Goal: Information Seeking & Learning: Find specific fact

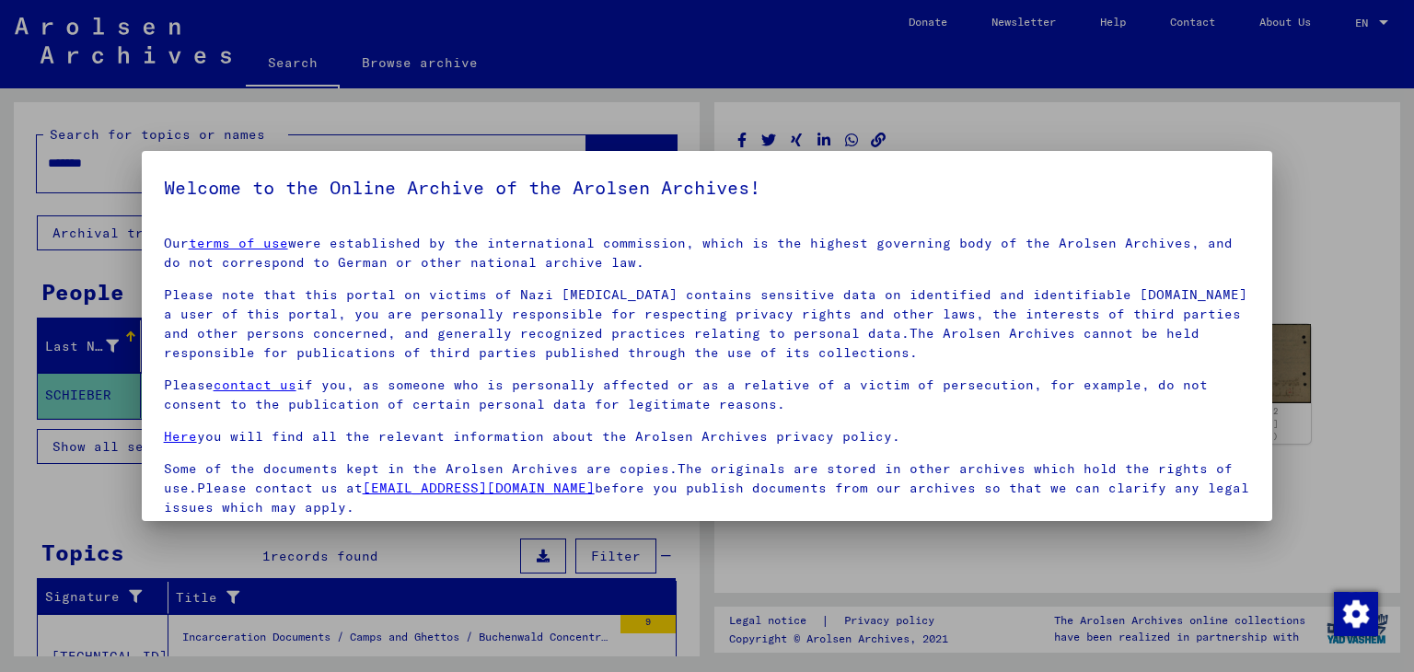
scroll to position [142, 0]
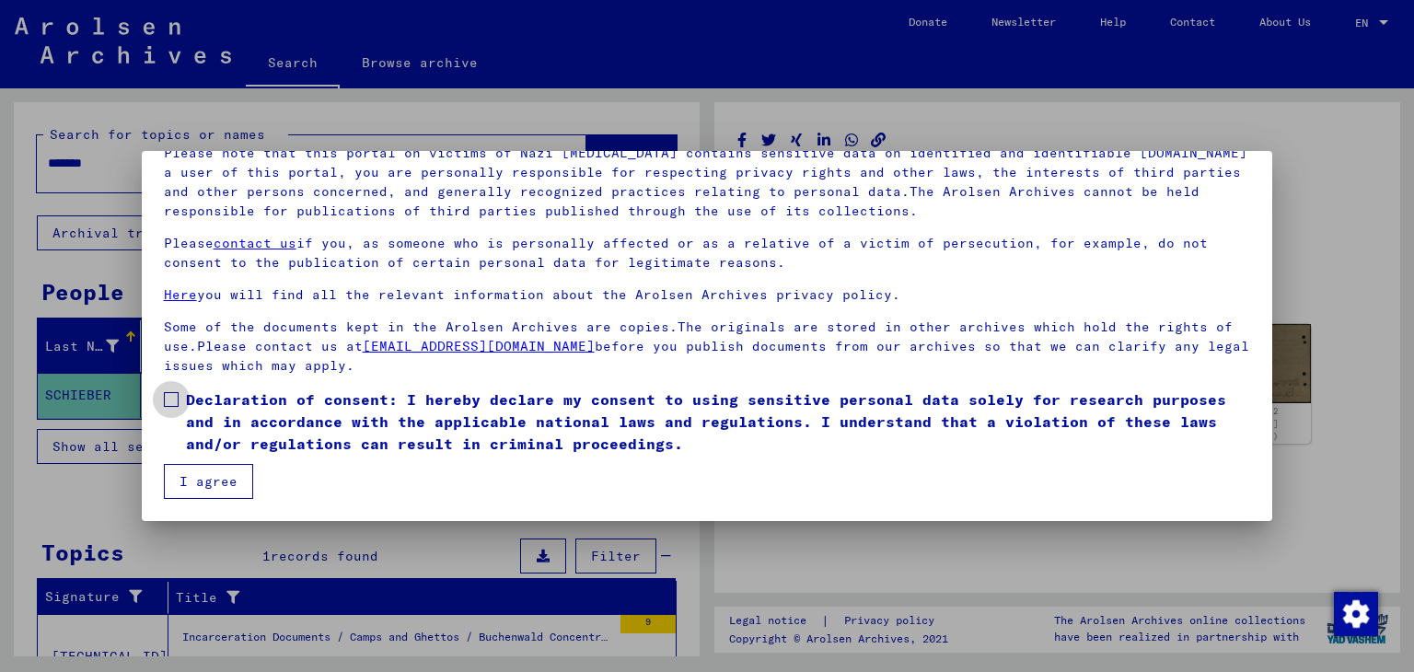
click at [168, 403] on span at bounding box center [171, 399] width 15 height 15
click at [192, 480] on button "I agree" at bounding box center [208, 481] width 89 height 35
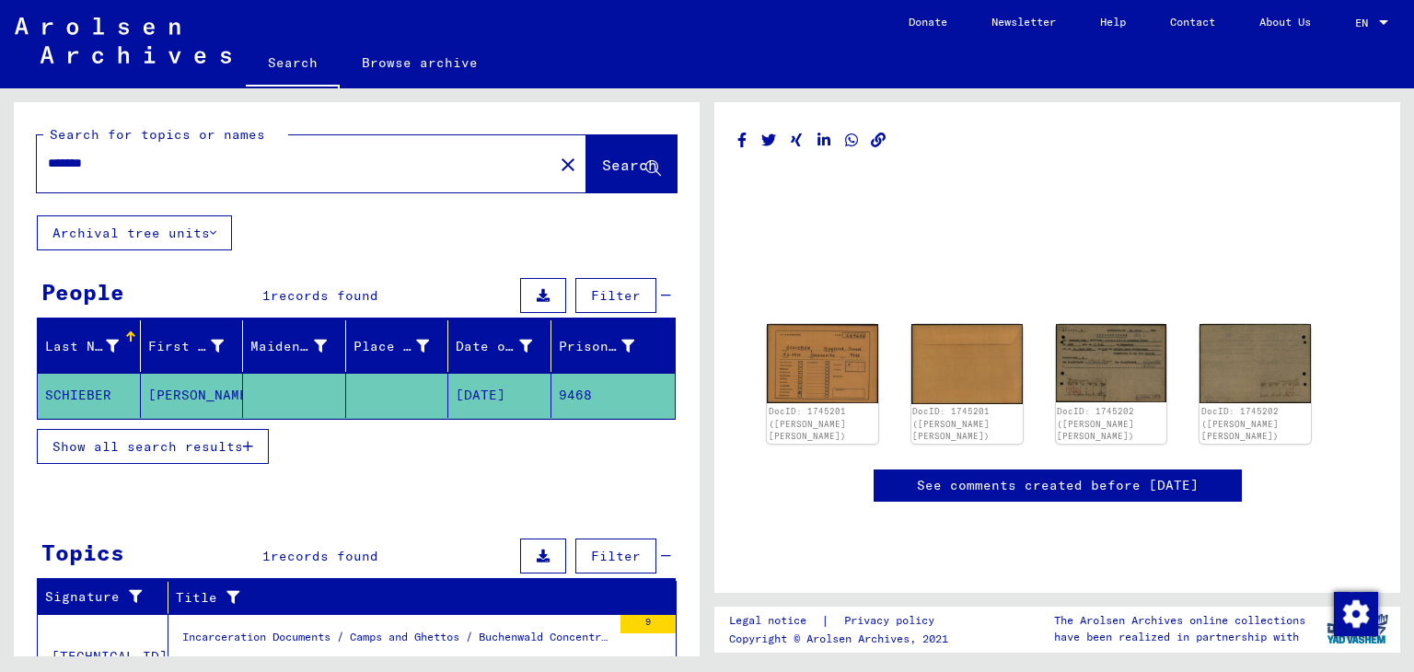
click at [199, 159] on input "*******" at bounding box center [295, 163] width 494 height 19
click at [602, 170] on span "Search" at bounding box center [629, 165] width 55 height 18
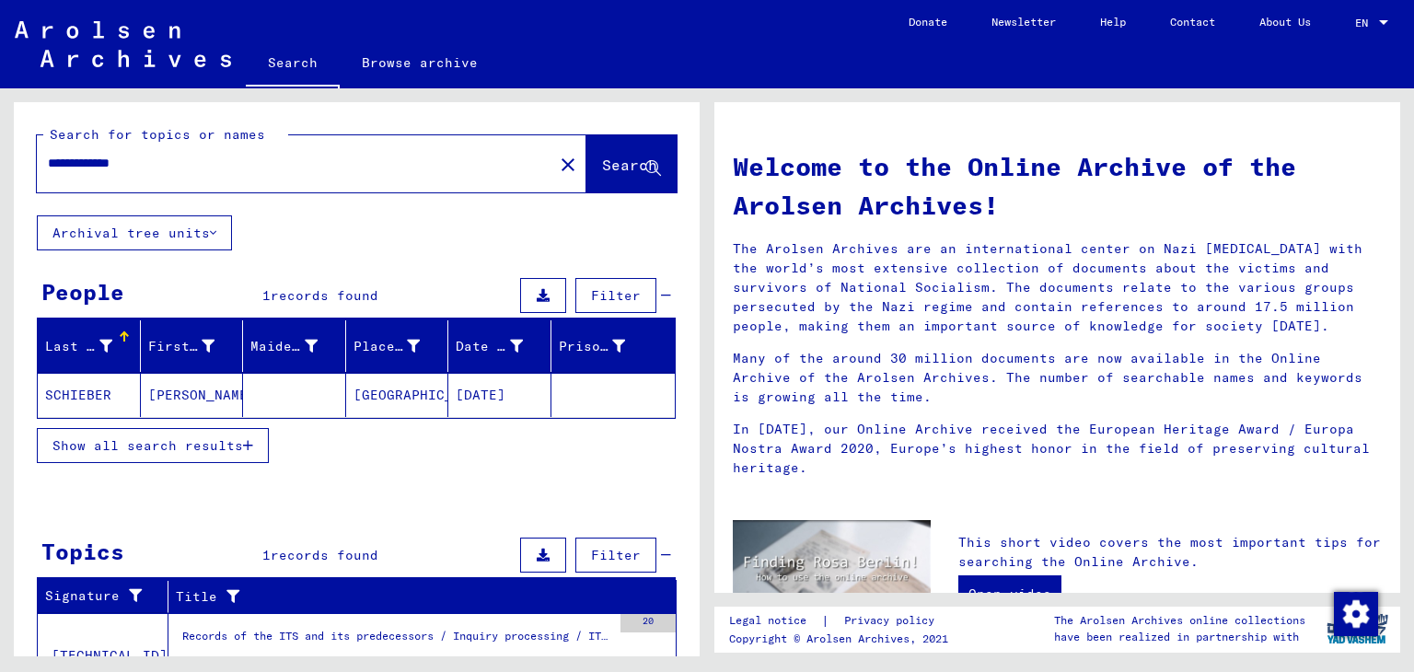
click at [140, 444] on span "Show all search results" at bounding box center [147, 445] width 191 height 17
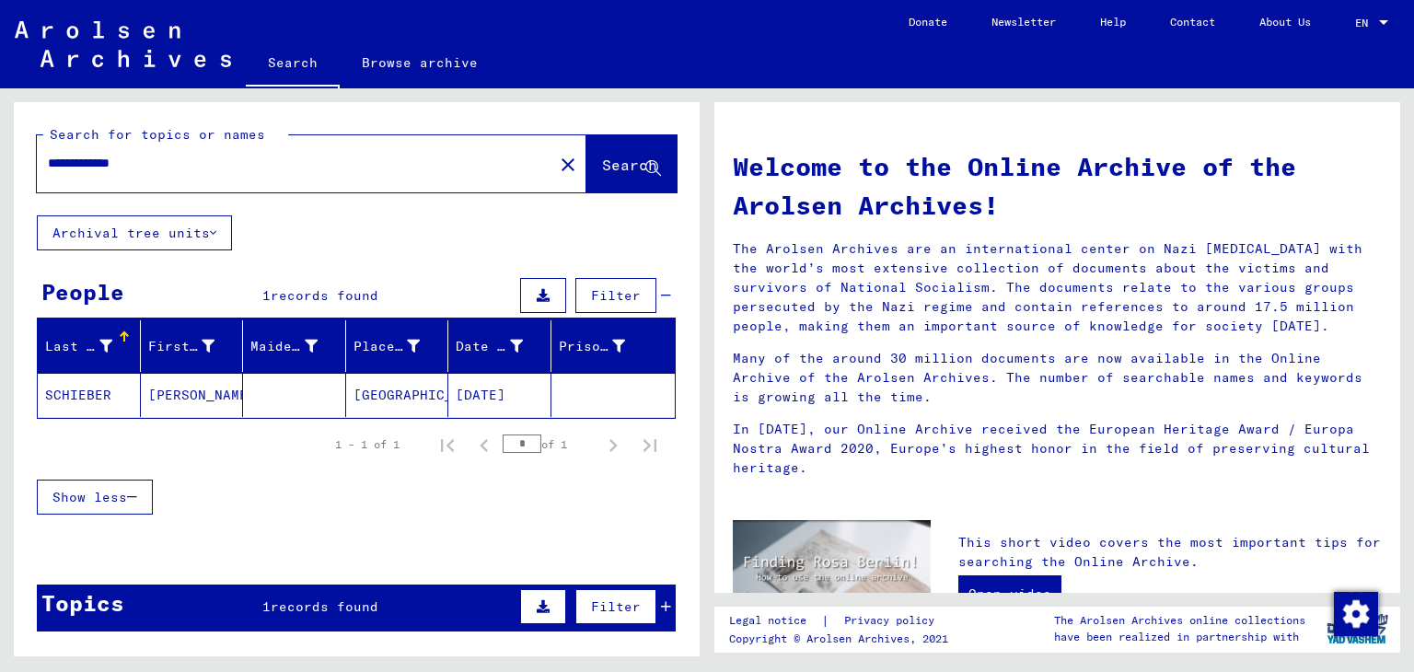
click at [155, 400] on mat-cell "[PERSON_NAME]" at bounding box center [192, 395] width 103 height 44
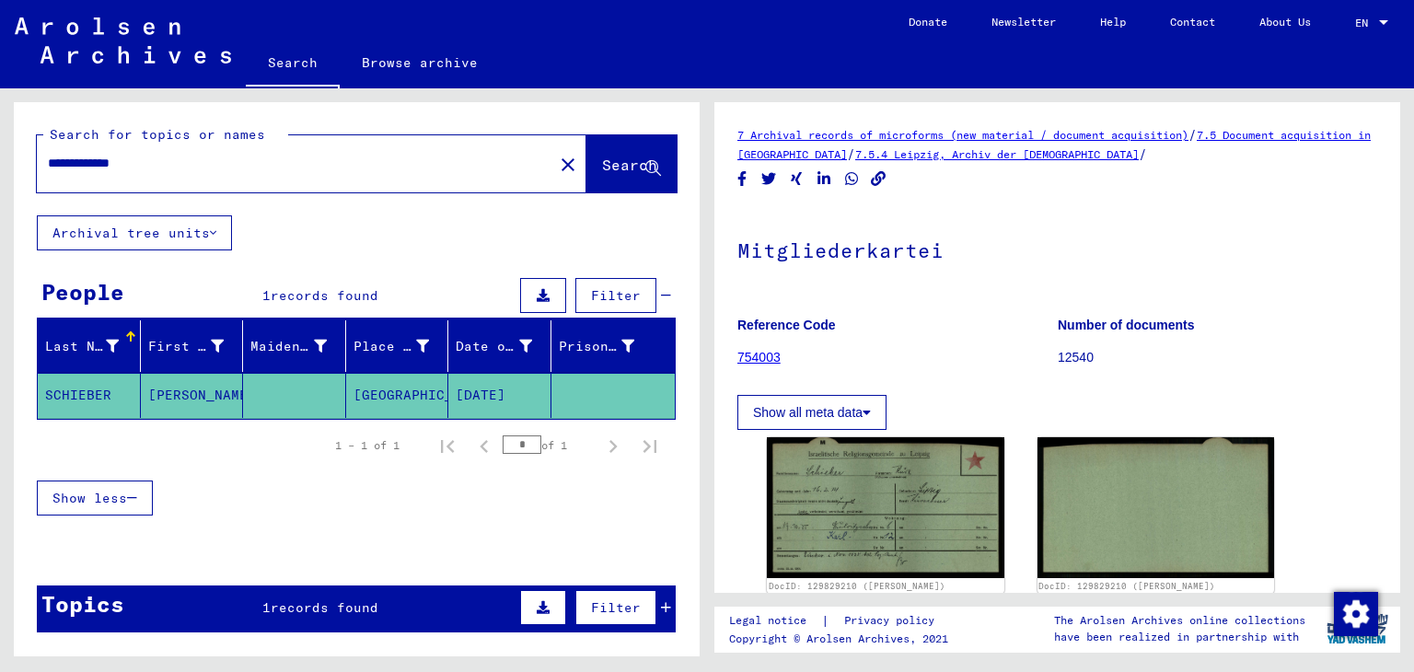
drag, startPoint x: 81, startPoint y: 163, endPoint x: 25, endPoint y: 159, distance: 56.3
click at [25, 159] on div "**********" at bounding box center [357, 158] width 686 height 113
type input "**********"
click at [586, 148] on button "Search" at bounding box center [631, 163] width 90 height 57
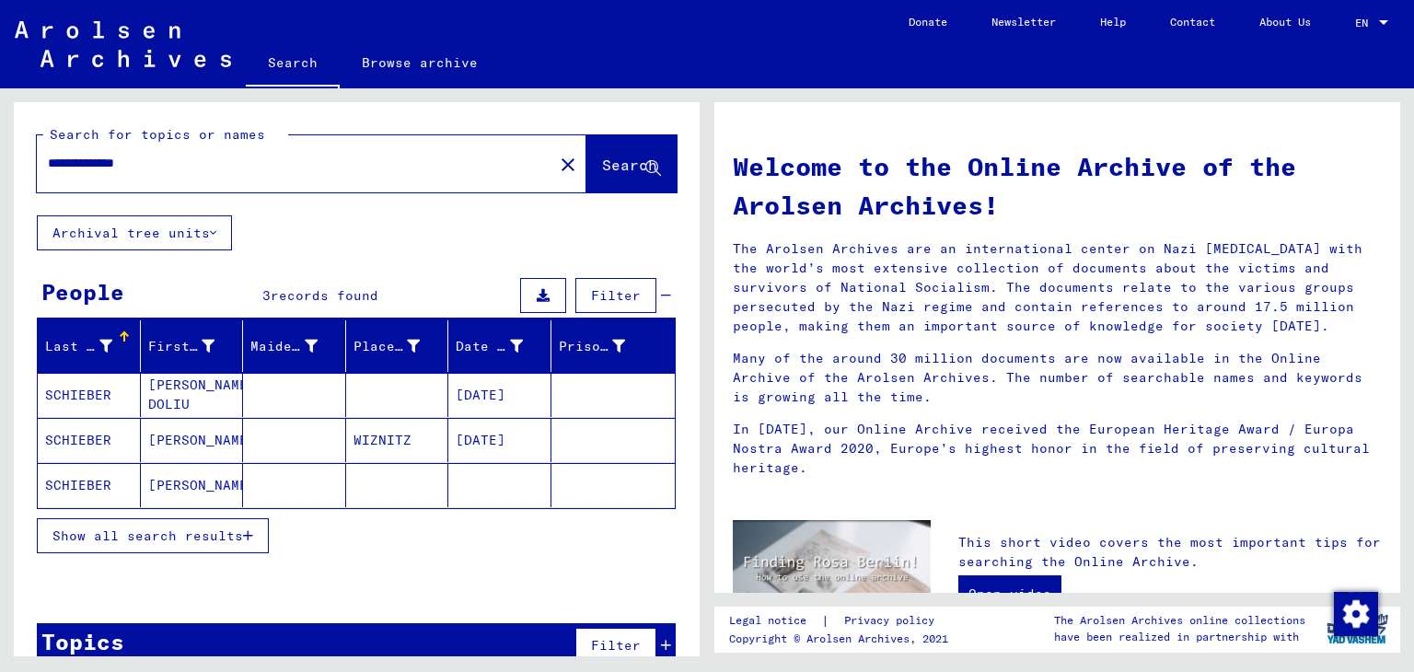
click at [275, 426] on mat-cell at bounding box center [294, 440] width 103 height 44
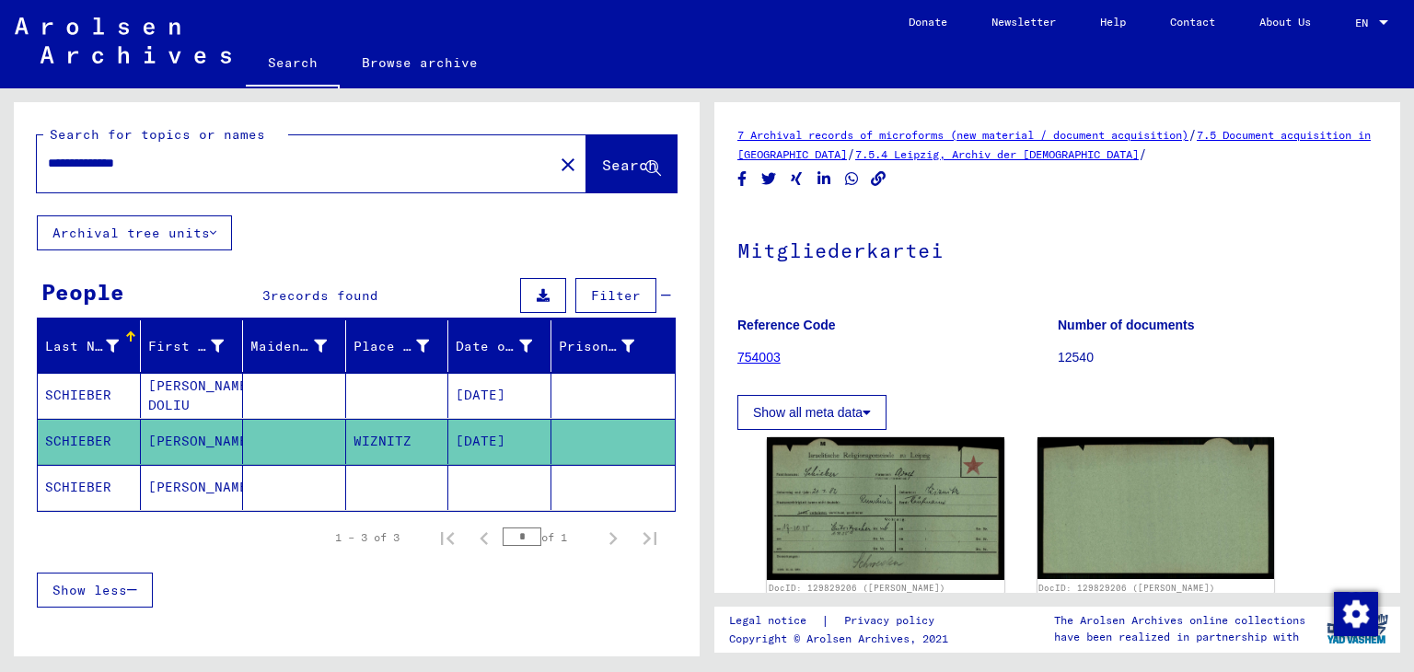
scroll to position [83, 0]
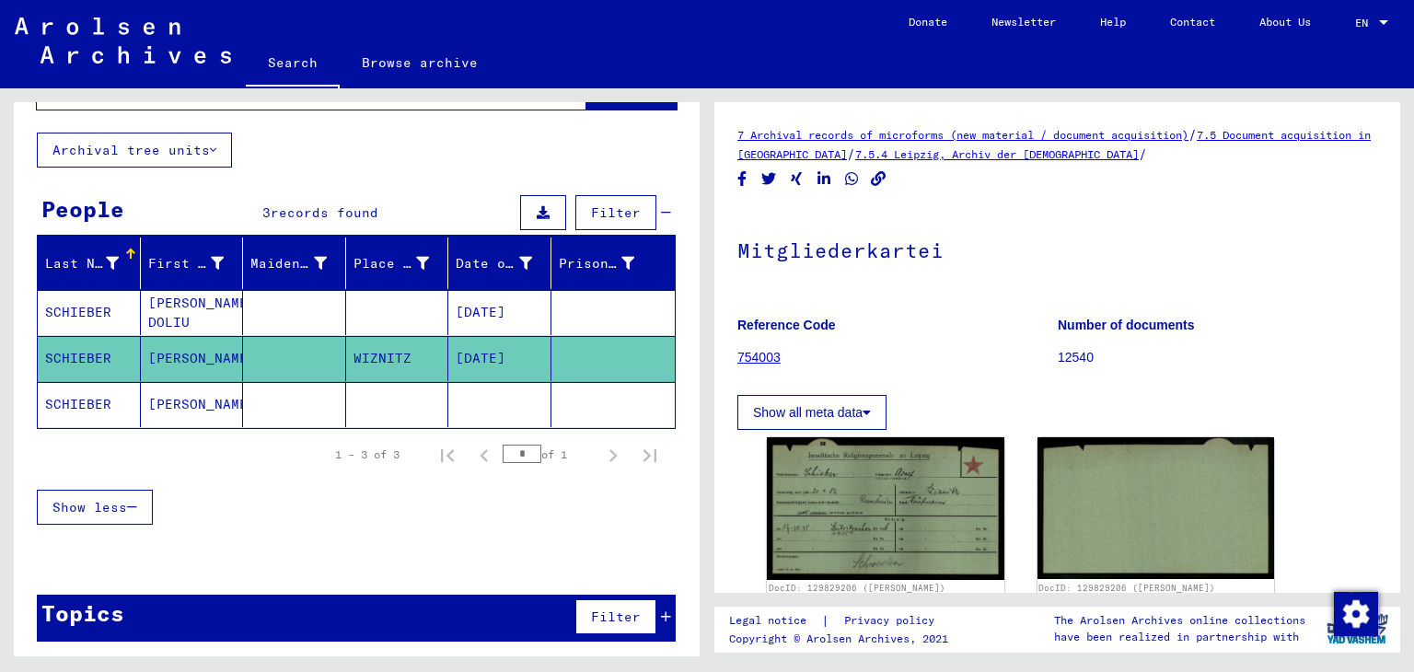
click at [121, 406] on mat-cell "SCHIEBER" at bounding box center [89, 404] width 103 height 45
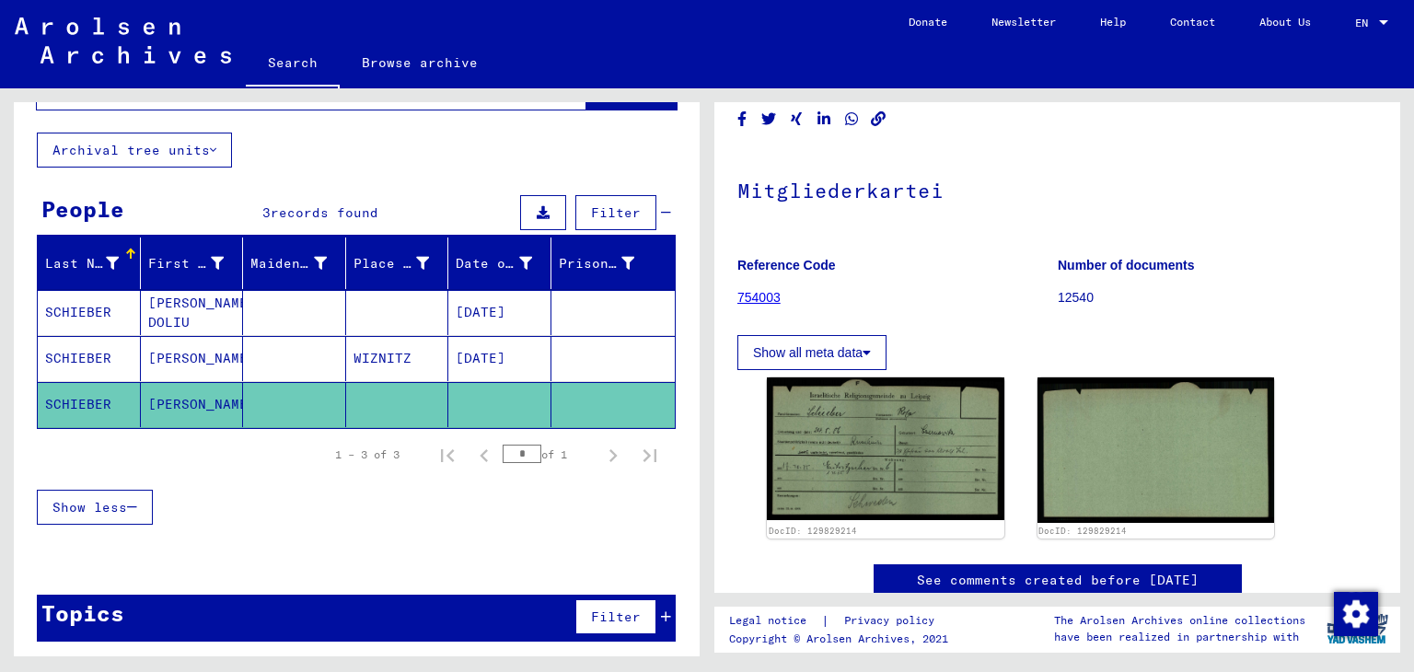
scroll to position [184, 0]
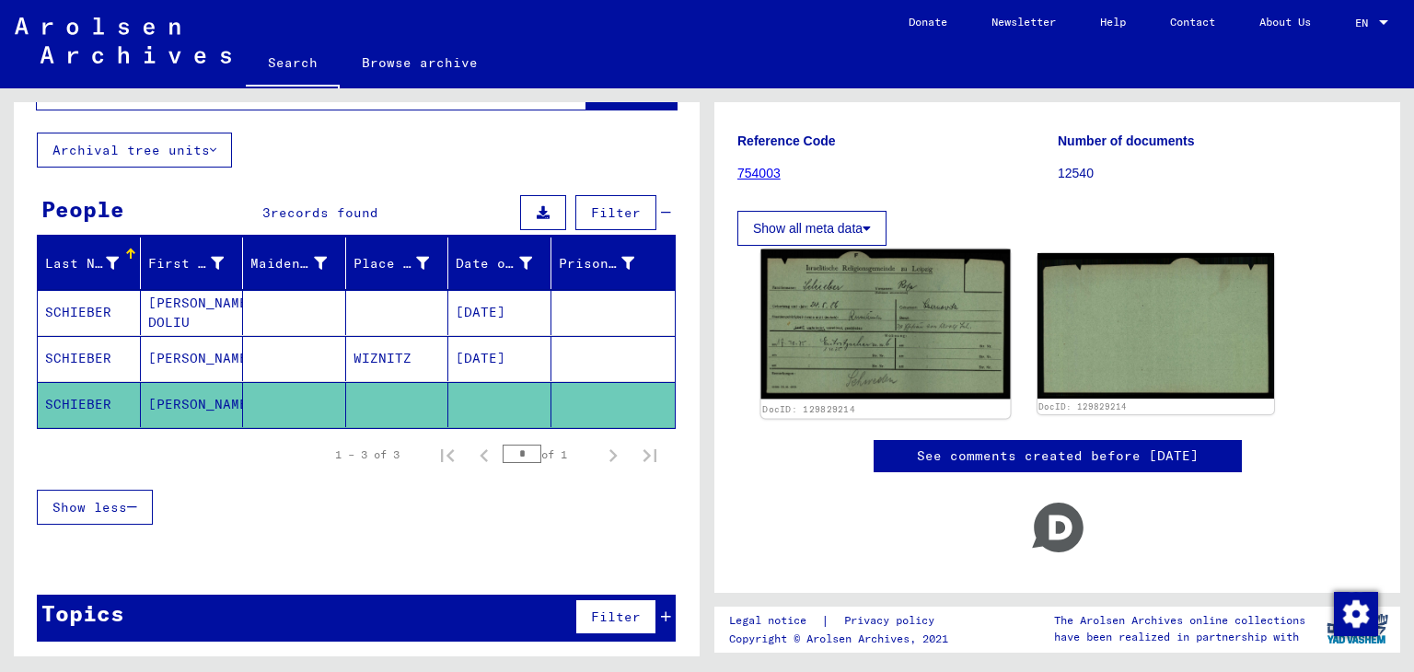
click at [920, 350] on img at bounding box center [885, 324] width 249 height 150
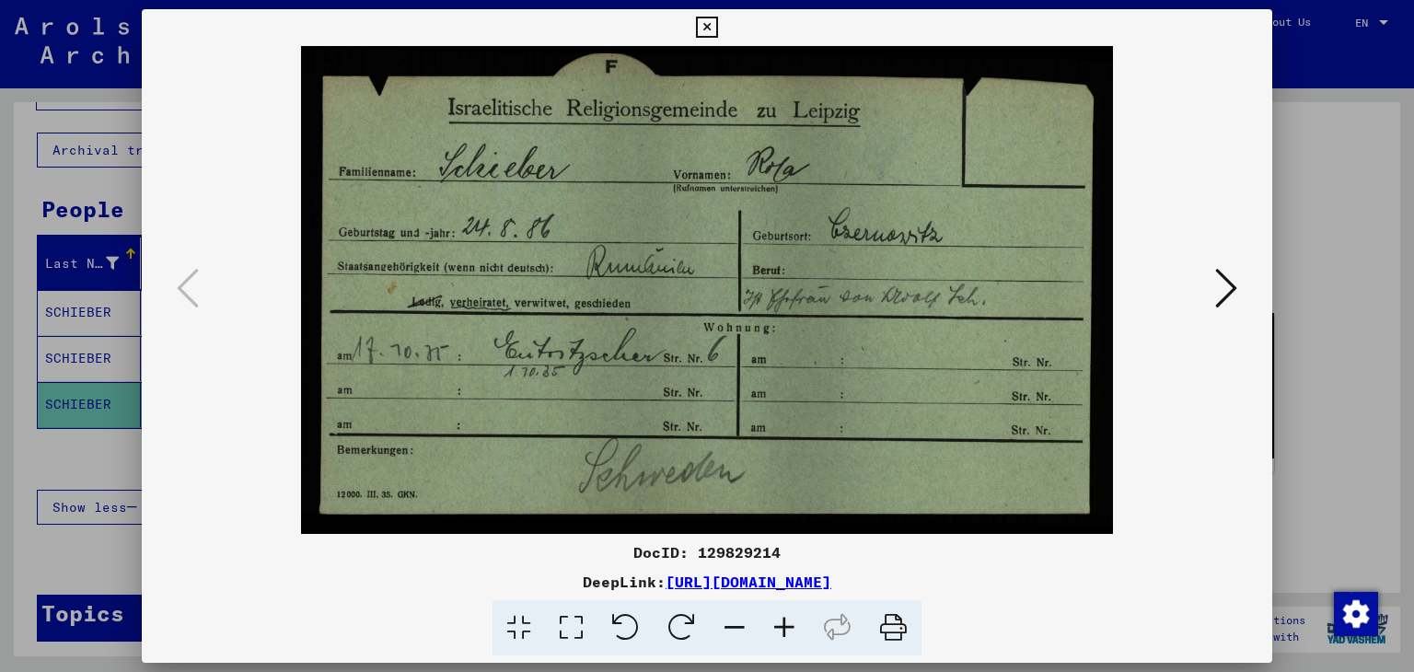
click at [707, 28] on icon at bounding box center [706, 28] width 21 height 22
